Goal: Task Accomplishment & Management: Complete application form

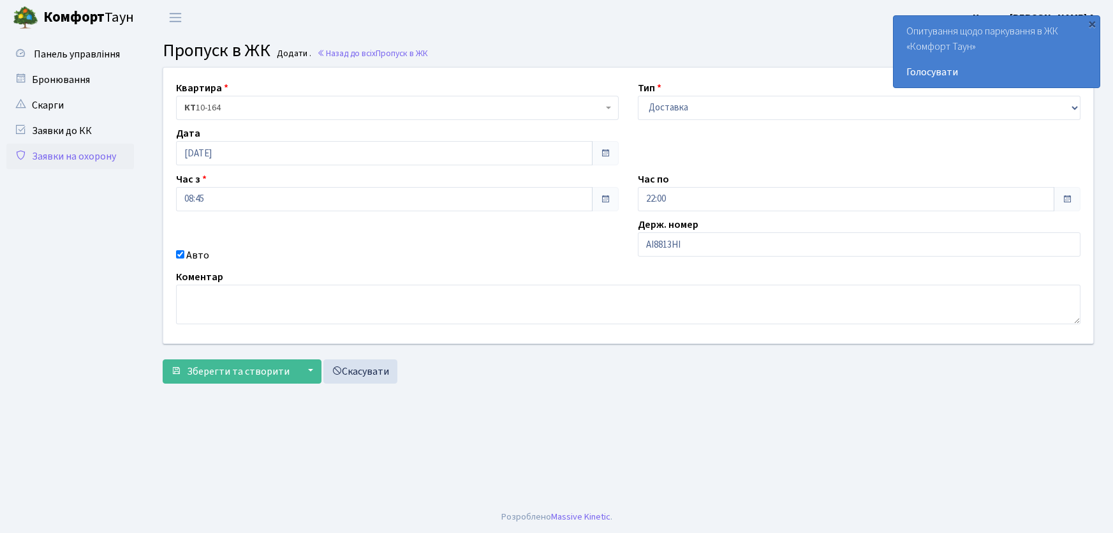
select select "1"
click at [163, 359] on button "Зберегти та створити" at bounding box center [230, 371] width 135 height 24
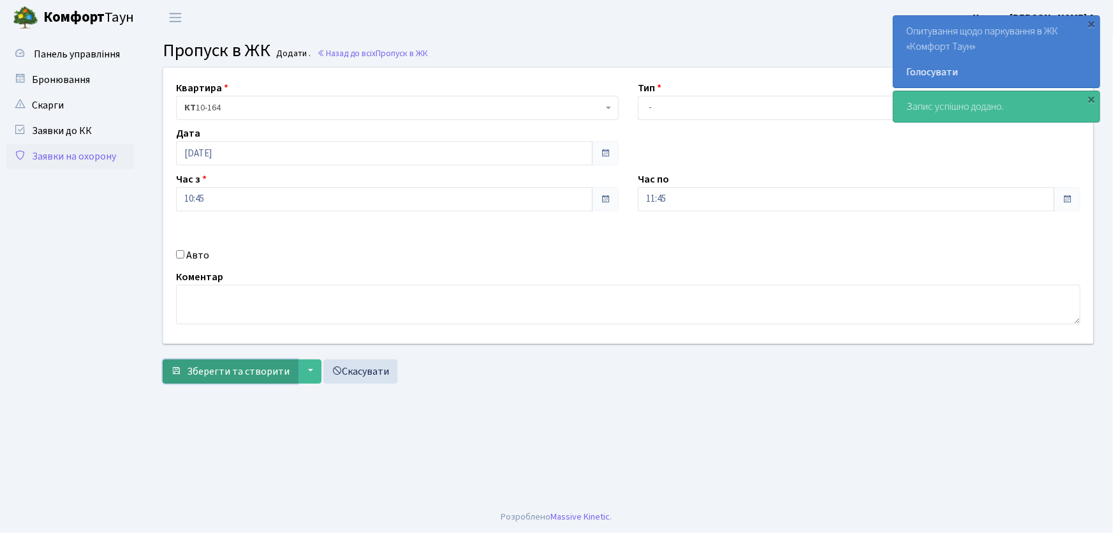
click at [239, 375] on span "Зберегти та створити" at bounding box center [238, 371] width 103 height 14
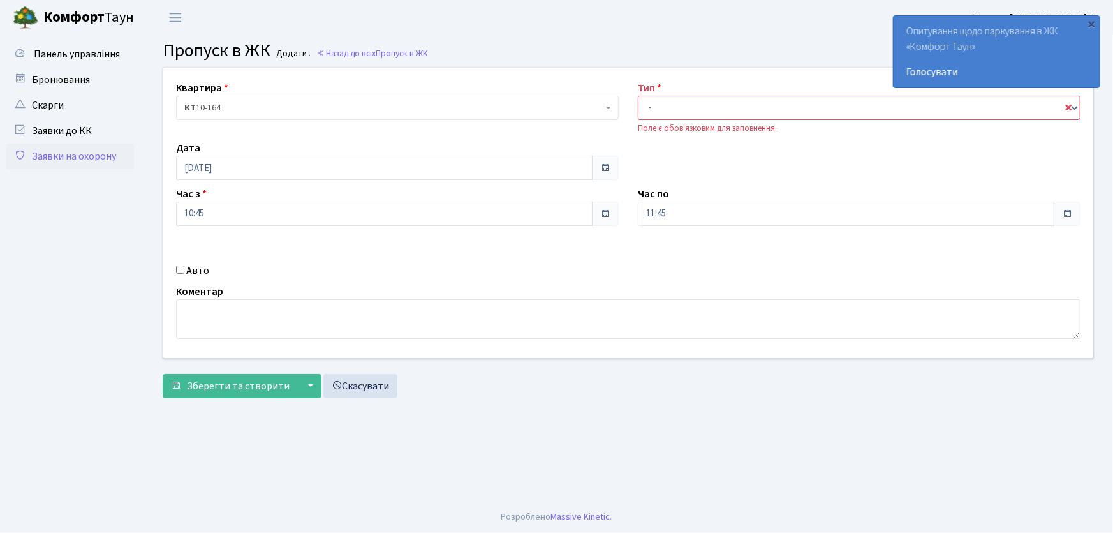
click at [69, 159] on link "Заявки на охорону" at bounding box center [70, 157] width 128 height 26
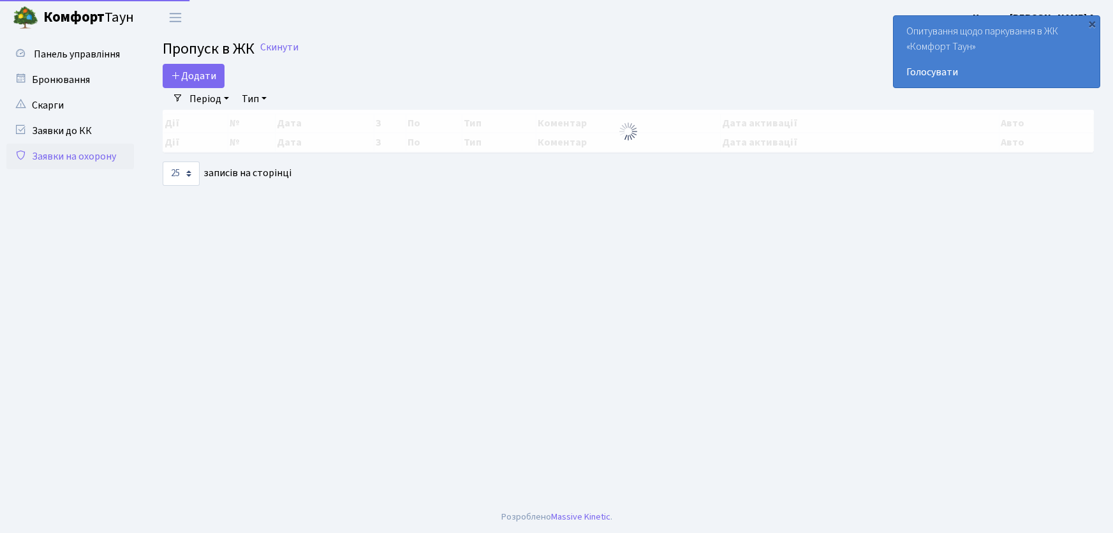
select select "25"
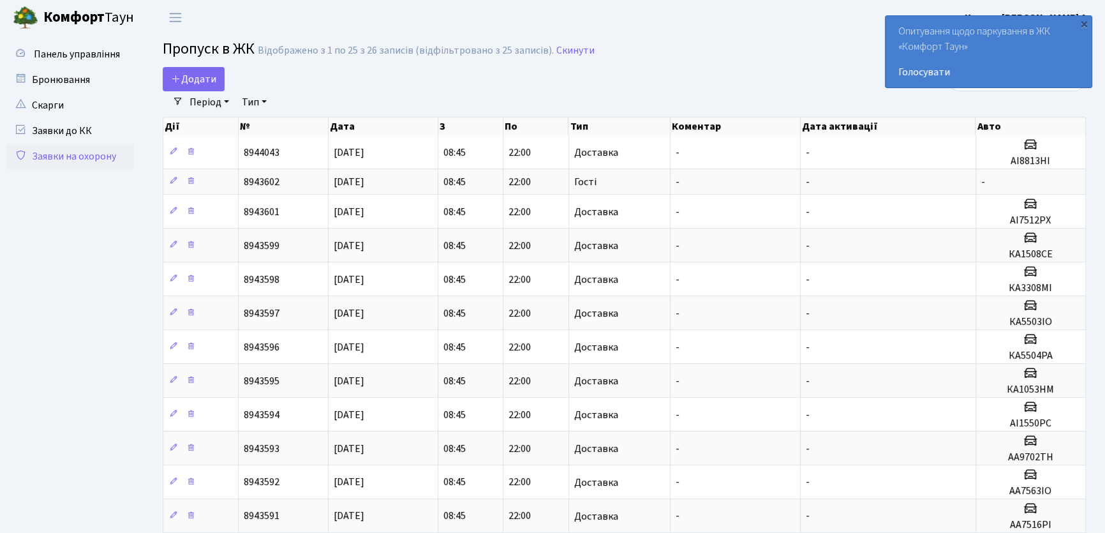
click at [778, 91] on div "Період [DATE] - [DATE] Тип - Доставка Таксі Гості Сервіс Очистити фільтри" at bounding box center [629, 102] width 892 height 22
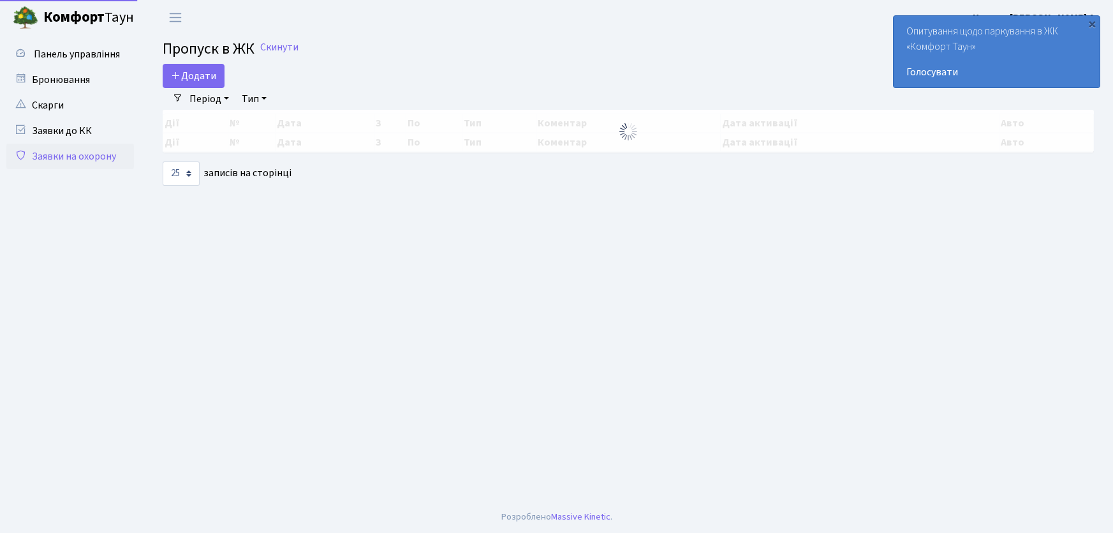
select select "25"
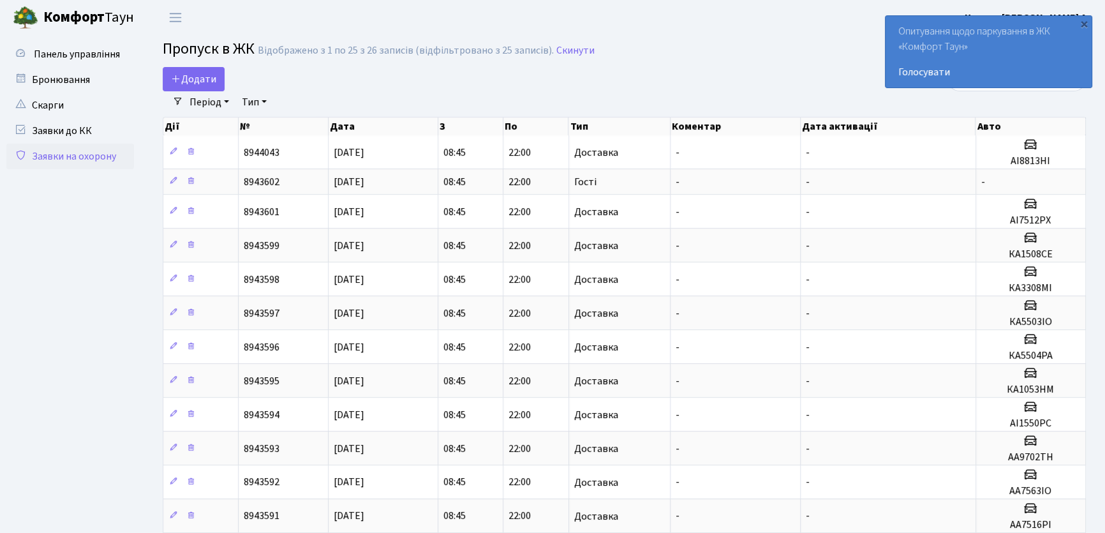
click at [408, 92] on div "Період [DATE] - [DATE] Тип - Доставка Таксі Гості Сервіс Очистити фільтри" at bounding box center [629, 102] width 892 height 22
